Goal: Find specific page/section: Find specific page/section

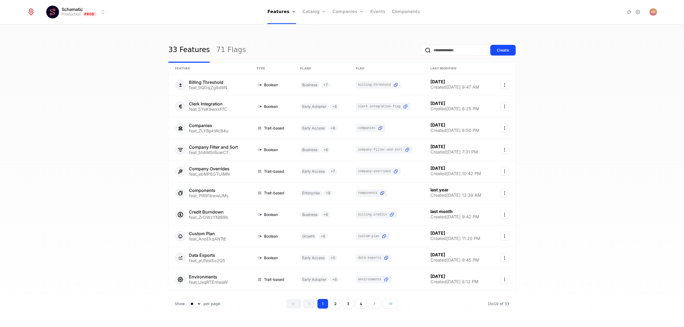
click at [435, 50] on input "email" at bounding box center [454, 50] width 67 height 11
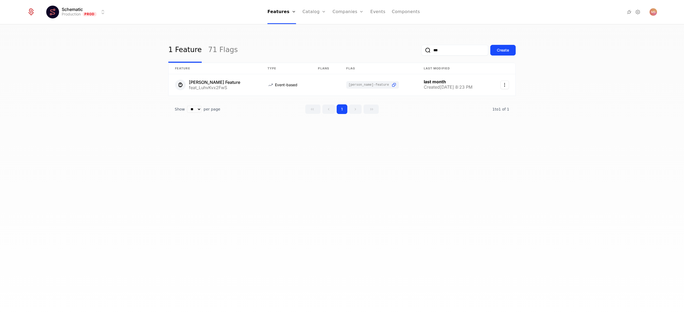
type input "***"
click at [344, 11] on link "Companies" at bounding box center [348, 12] width 31 height 24
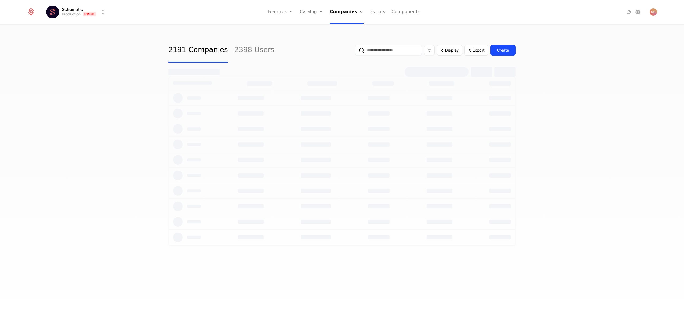
click at [397, 54] on input "email" at bounding box center [388, 50] width 67 height 11
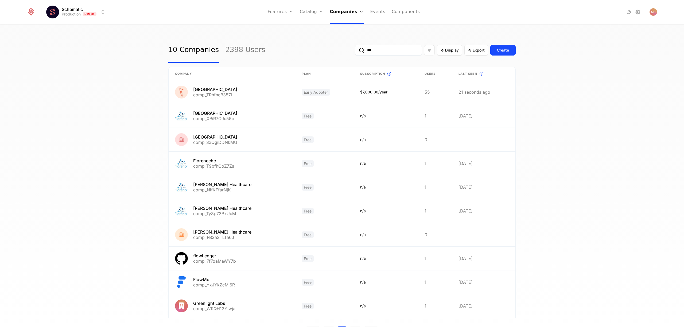
type input "***"
click at [109, 176] on div "10 Companies 2398 Users *** Display Export Create Company Plan Subscription Thi…" at bounding box center [342, 178] width 684 height 306
click at [245, 94] on link at bounding box center [232, 92] width 127 height 24
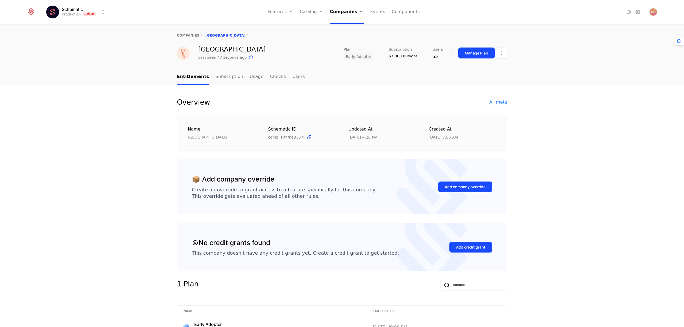
click at [221, 81] on link "Subscription" at bounding box center [229, 77] width 28 height 16
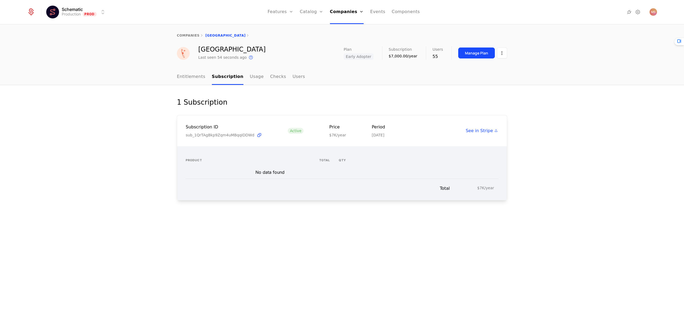
click at [250, 77] on link "Usage" at bounding box center [257, 77] width 14 height 16
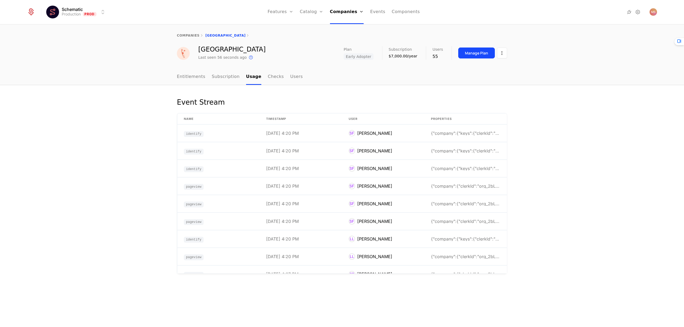
click at [272, 78] on link "Checks" at bounding box center [276, 77] width 16 height 16
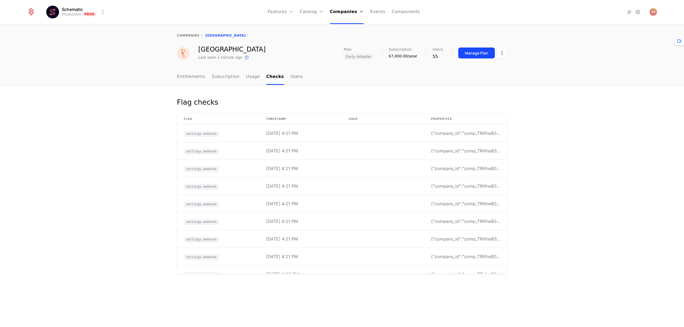
click at [290, 77] on link "Users" at bounding box center [296, 77] width 13 height 16
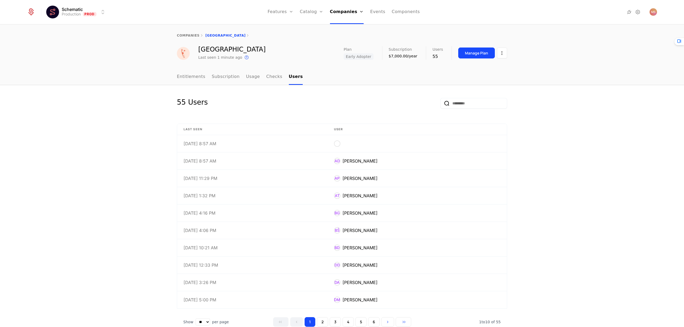
click at [108, 146] on div "55 Users Last Seen User 5/7/25, 8:57 AM 5/7/25, 8:57 AM AD Aleksandar Diklic 7/…" at bounding box center [342, 212] width 684 height 255
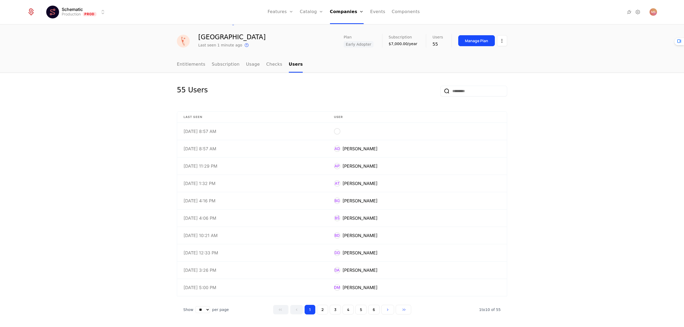
click at [464, 93] on input "email" at bounding box center [473, 91] width 67 height 11
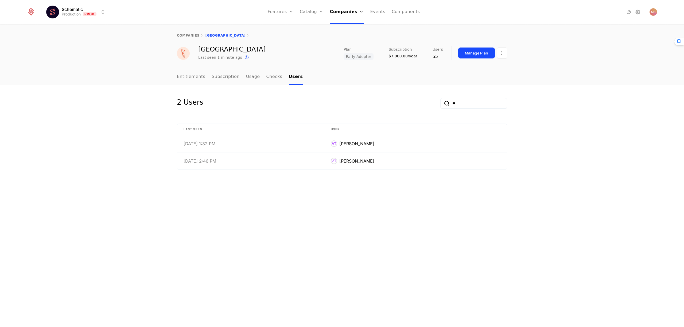
scroll to position [0, 0]
type input "***"
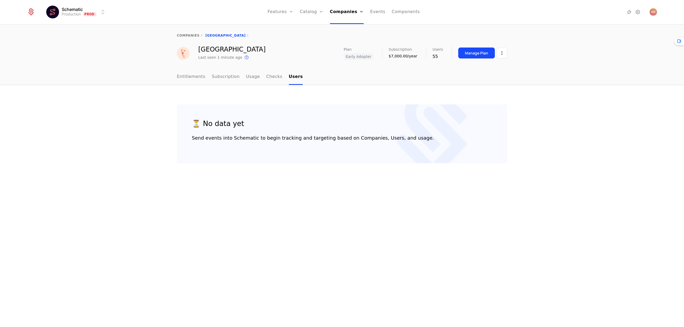
click at [323, 101] on div "⏳ No data yet Send events into Schematic to begin tracking and targeting based …" at bounding box center [342, 206] width 684 height 242
click at [271, 81] on link "Checks" at bounding box center [274, 77] width 16 height 16
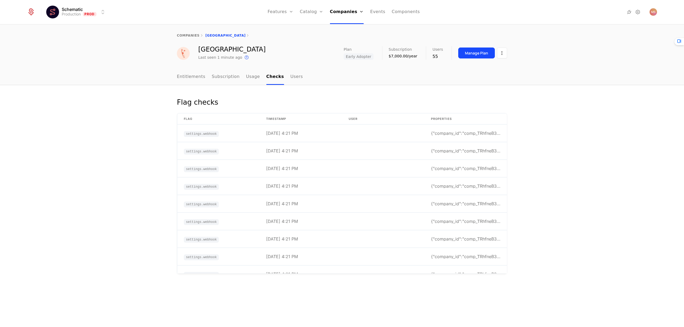
click at [295, 80] on link "Users" at bounding box center [296, 77] width 13 height 16
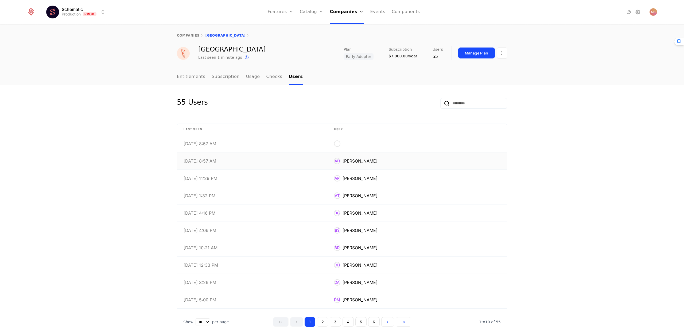
scroll to position [12, 0]
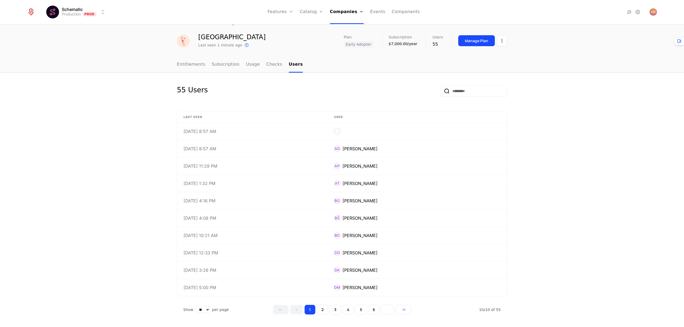
click at [382, 309] on button "Go to next page" at bounding box center [387, 310] width 13 height 10
click at [307, 310] on button "1" at bounding box center [310, 310] width 11 height 10
click at [286, 133] on div "5/7/25, 8:57 AM" at bounding box center [253, 131] width 138 height 4
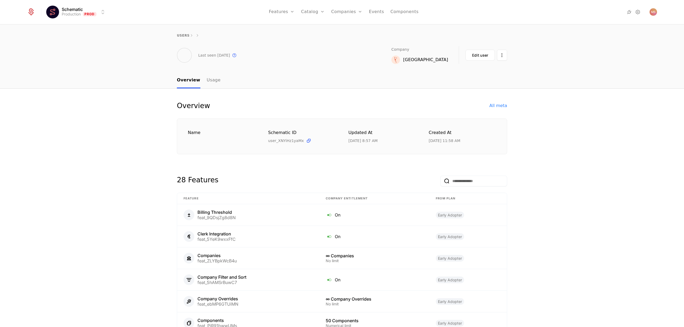
click at [137, 153] on div "Overview All meta Name Schematic ID user_XNYiHz1yaMx Updated at 5/7/25, 8:57 AM…" at bounding box center [342, 277] width 684 height 376
click at [109, 188] on div "Overview All meta Name Schematic ID user_XNYiHz1yaMx Updated at 5/7/25, 8:57 AM…" at bounding box center [342, 277] width 684 height 376
click at [211, 82] on link "Usage" at bounding box center [214, 81] width 14 height 16
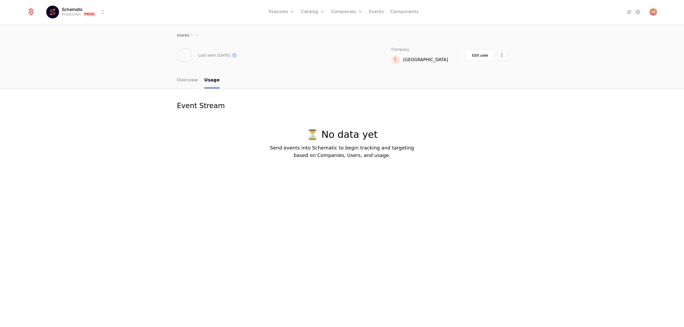
click at [179, 84] on link "Overview" at bounding box center [187, 81] width 21 height 16
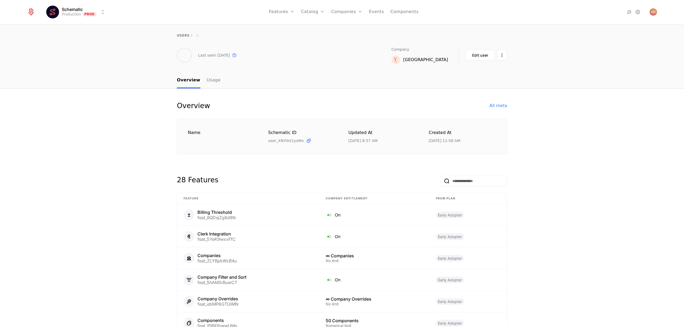
click at [475, 53] on div "Edit user" at bounding box center [480, 55] width 16 height 5
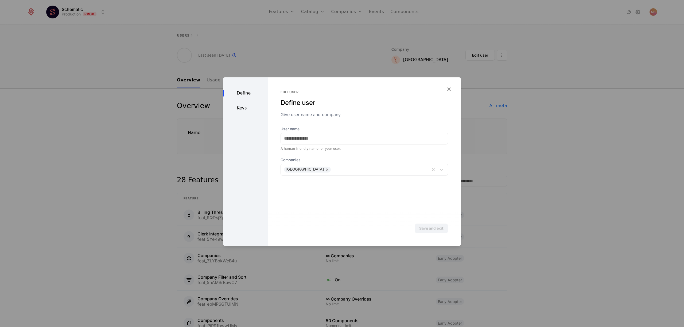
click at [578, 133] on div at bounding box center [342, 163] width 684 height 327
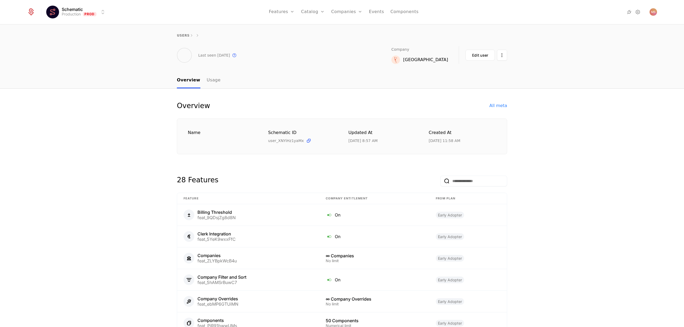
click at [487, 54] on div "Edit user" at bounding box center [480, 55] width 16 height 5
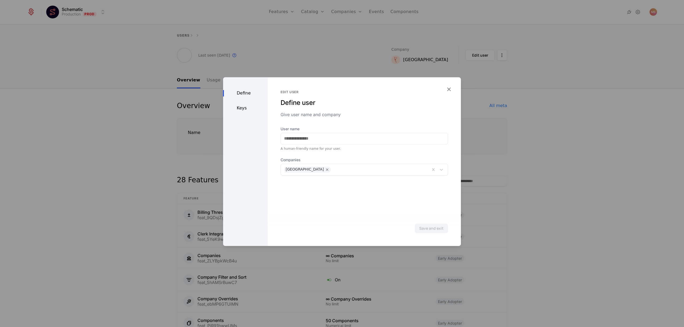
click at [239, 109] on div "Keys" at bounding box center [245, 108] width 45 height 6
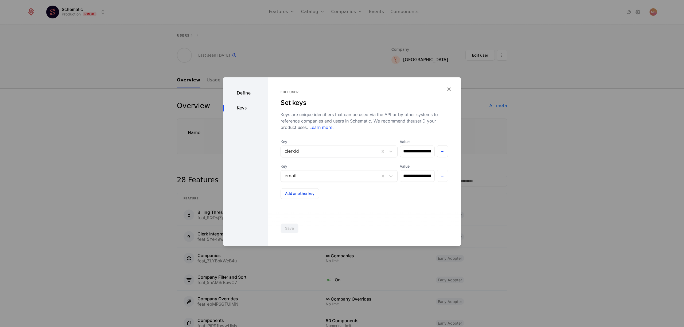
click at [446, 91] on icon "button" at bounding box center [448, 89] width 7 height 7
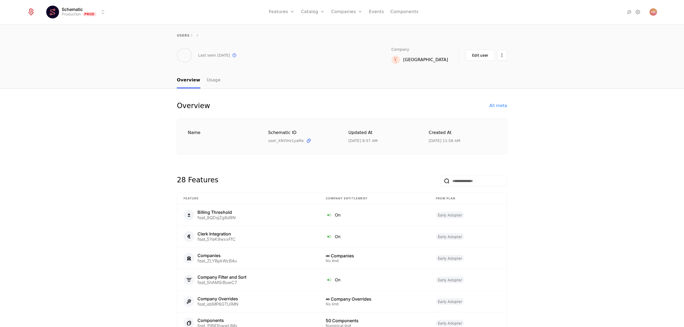
click at [501, 58] on html "Schematic Production Prod Features Features Flags Catalog Plans Add Ons Credits…" at bounding box center [342, 163] width 684 height 327
click at [552, 107] on html "Schematic Production Prod Features Features Flags Catalog Plans Add Ons Credits…" at bounding box center [342, 163] width 684 height 327
click at [523, 192] on div "Overview All meta Name Schematic ID user_XNYiHz1yaMx Updated at 5/7/25, 8:57 AM…" at bounding box center [342, 277] width 684 height 376
click at [546, 112] on div "Overview All meta Name Schematic ID user_XNYiHz1yaMx Updated at 5/7/25, 8:57 AM…" at bounding box center [342, 277] width 684 height 376
click at [500, 108] on div "All meta" at bounding box center [499, 106] width 18 height 6
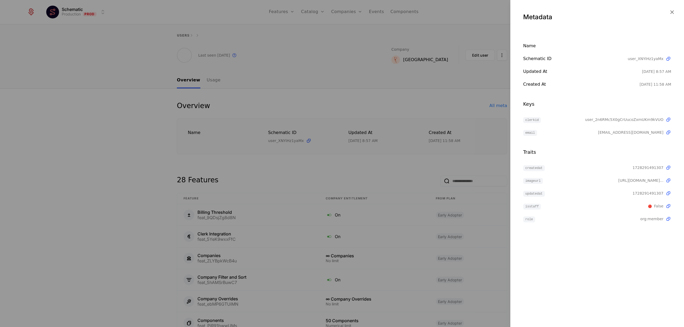
click at [668, 120] on icon at bounding box center [669, 120] width 6 height 6
click at [460, 101] on div at bounding box center [342, 163] width 684 height 327
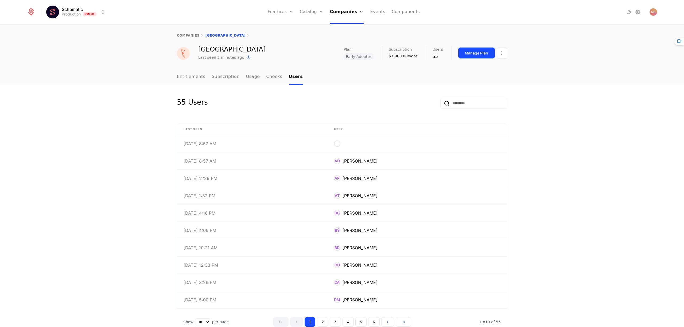
click at [471, 105] on input "email" at bounding box center [473, 103] width 67 height 11
paste input "**********"
type input "**********"
click at [469, 103] on input "email" at bounding box center [473, 103] width 67 height 11
paste input "**********"
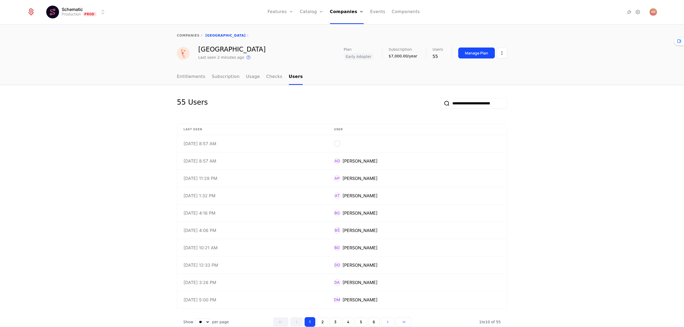
scroll to position [0, 33]
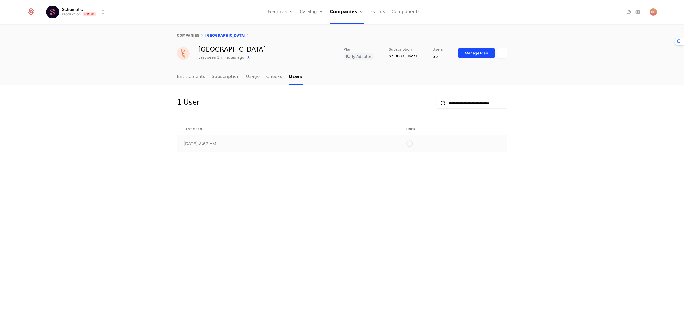
type input "**********"
click at [268, 143] on div "5/7/25, 8:57 AM" at bounding box center [289, 144] width 210 height 4
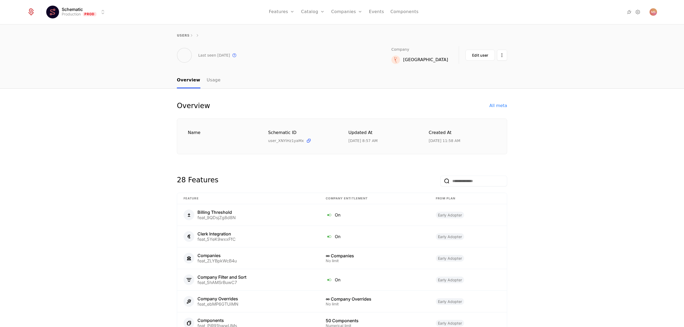
click at [499, 106] on div "All meta" at bounding box center [499, 106] width 18 height 6
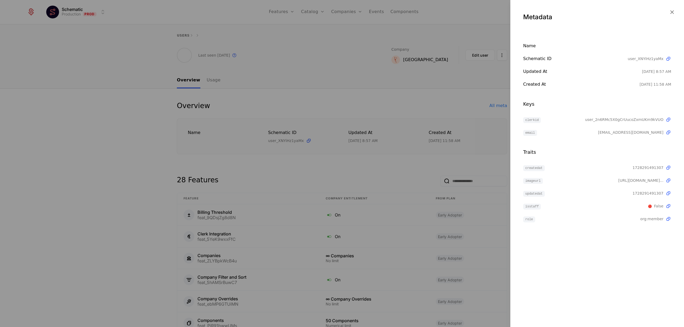
click at [470, 112] on div at bounding box center [342, 163] width 684 height 327
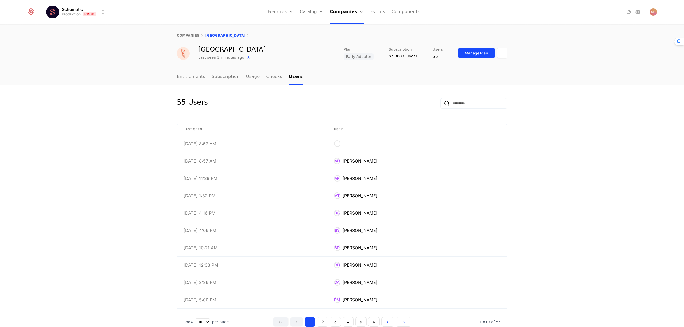
click at [459, 103] on input "email" at bounding box center [473, 103] width 67 height 11
type input "*********"
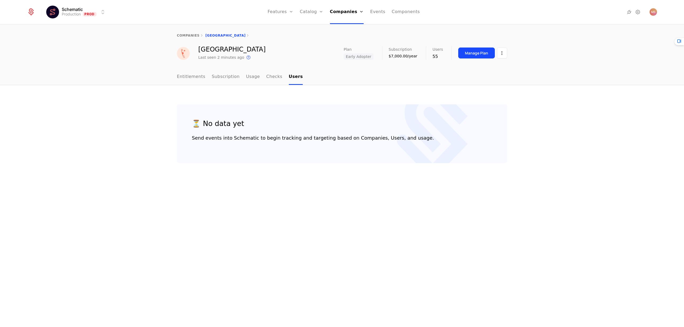
click at [541, 109] on div "⏳ No data yet Send events into Schematic to begin tracking and targeting based …" at bounding box center [342, 206] width 684 height 242
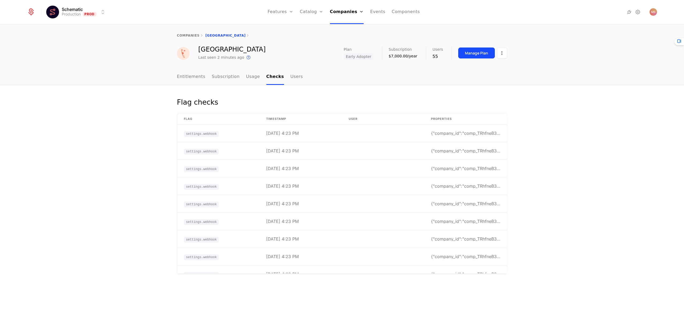
click at [278, 71] on link "Checks" at bounding box center [275, 77] width 18 height 16
click at [290, 76] on link "Users" at bounding box center [296, 77] width 13 height 16
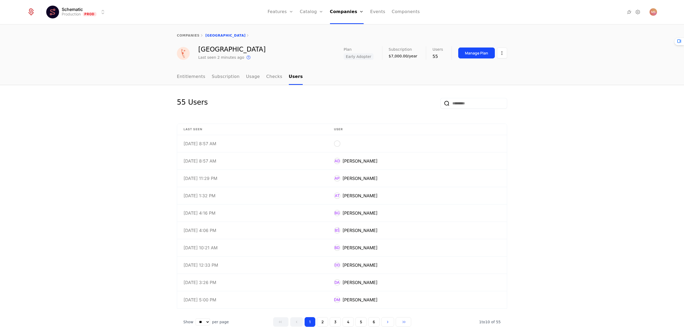
click at [458, 106] on input "email" at bounding box center [473, 103] width 67 height 11
type input "**"
